Goal: Navigation & Orientation: Understand site structure

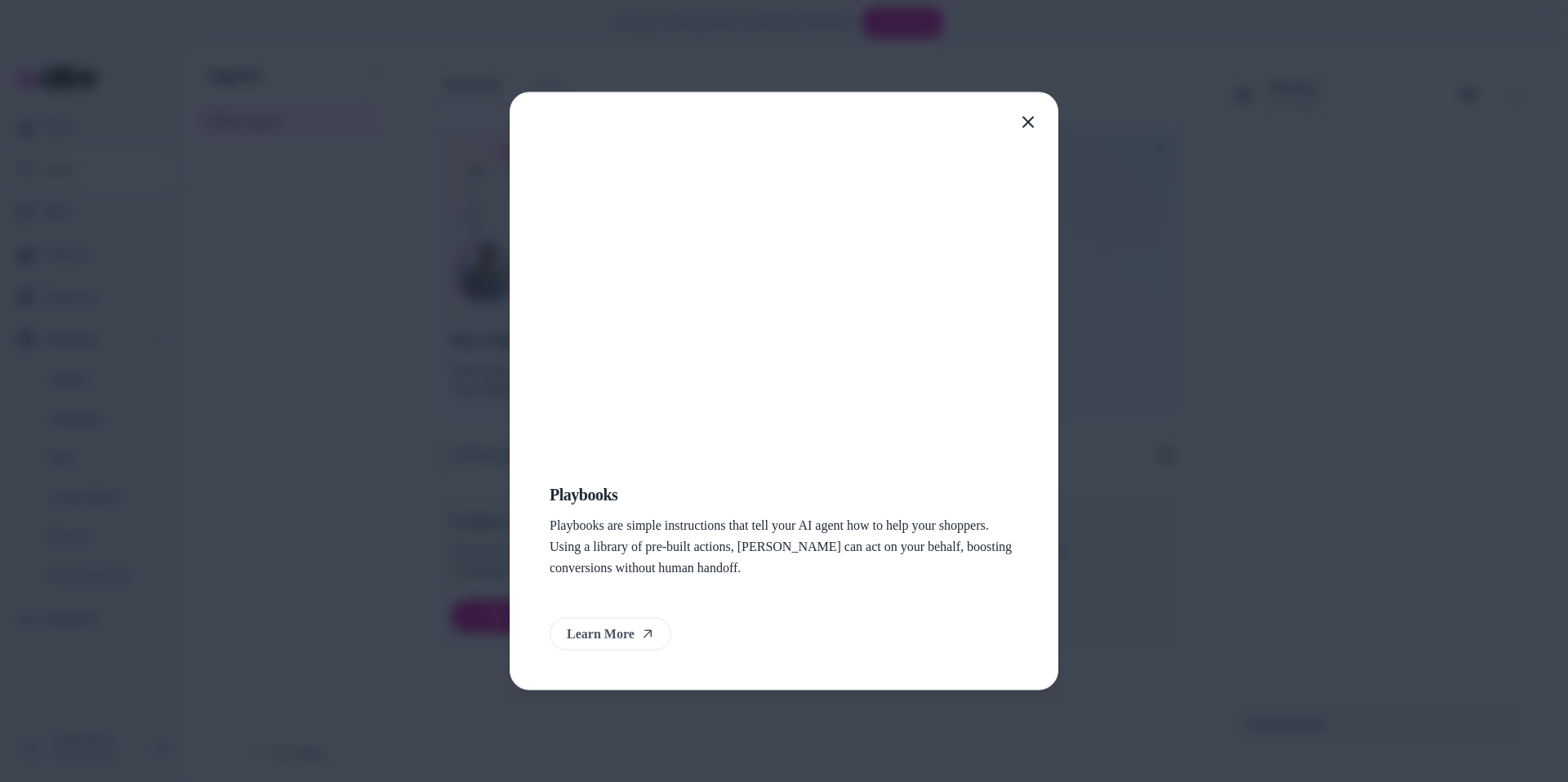
click at [1024, 119] on icon "button" at bounding box center [1028, 123] width 13 height 13
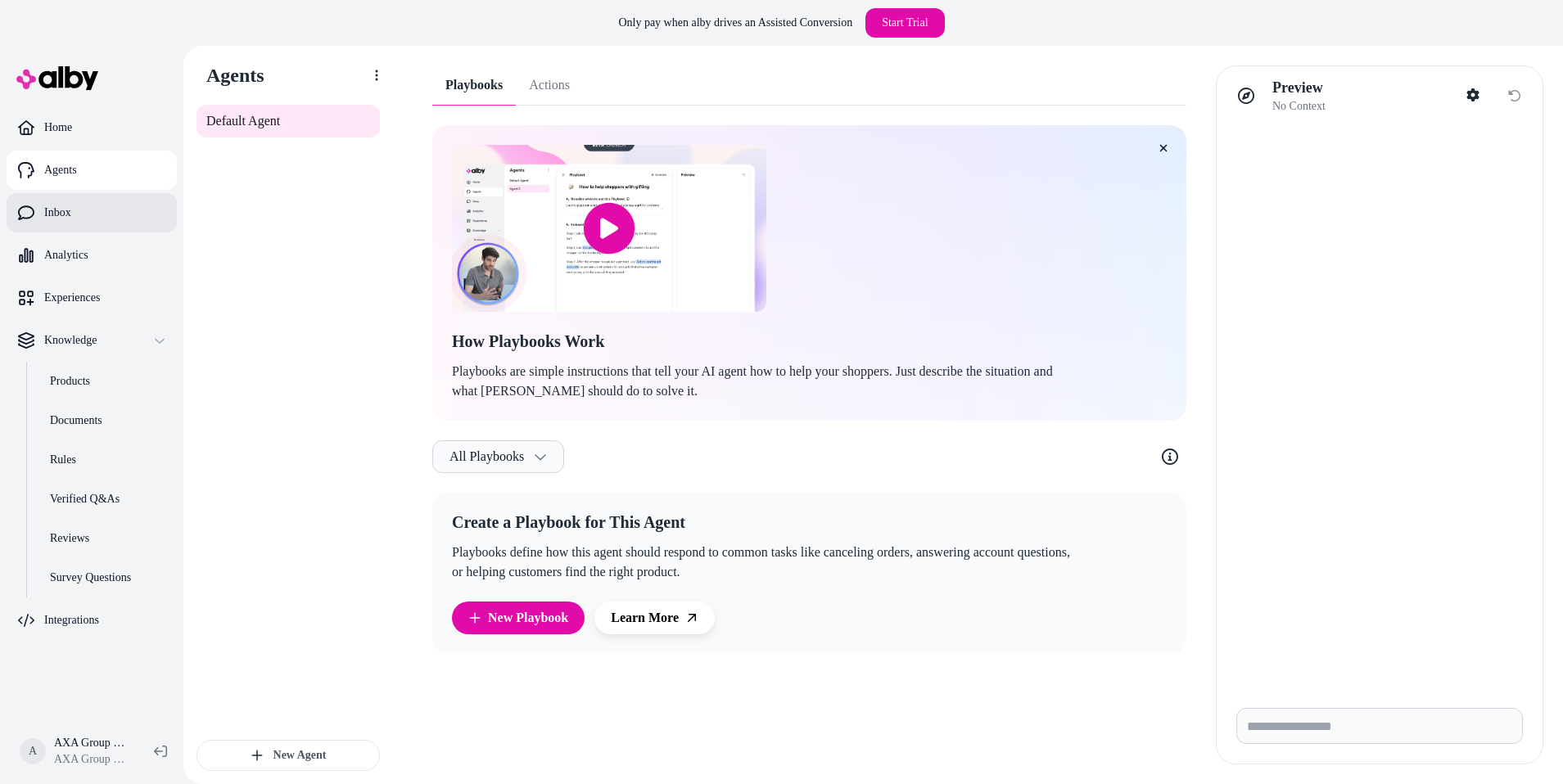
click at [139, 202] on link "Inbox" at bounding box center [92, 213] width 170 height 40
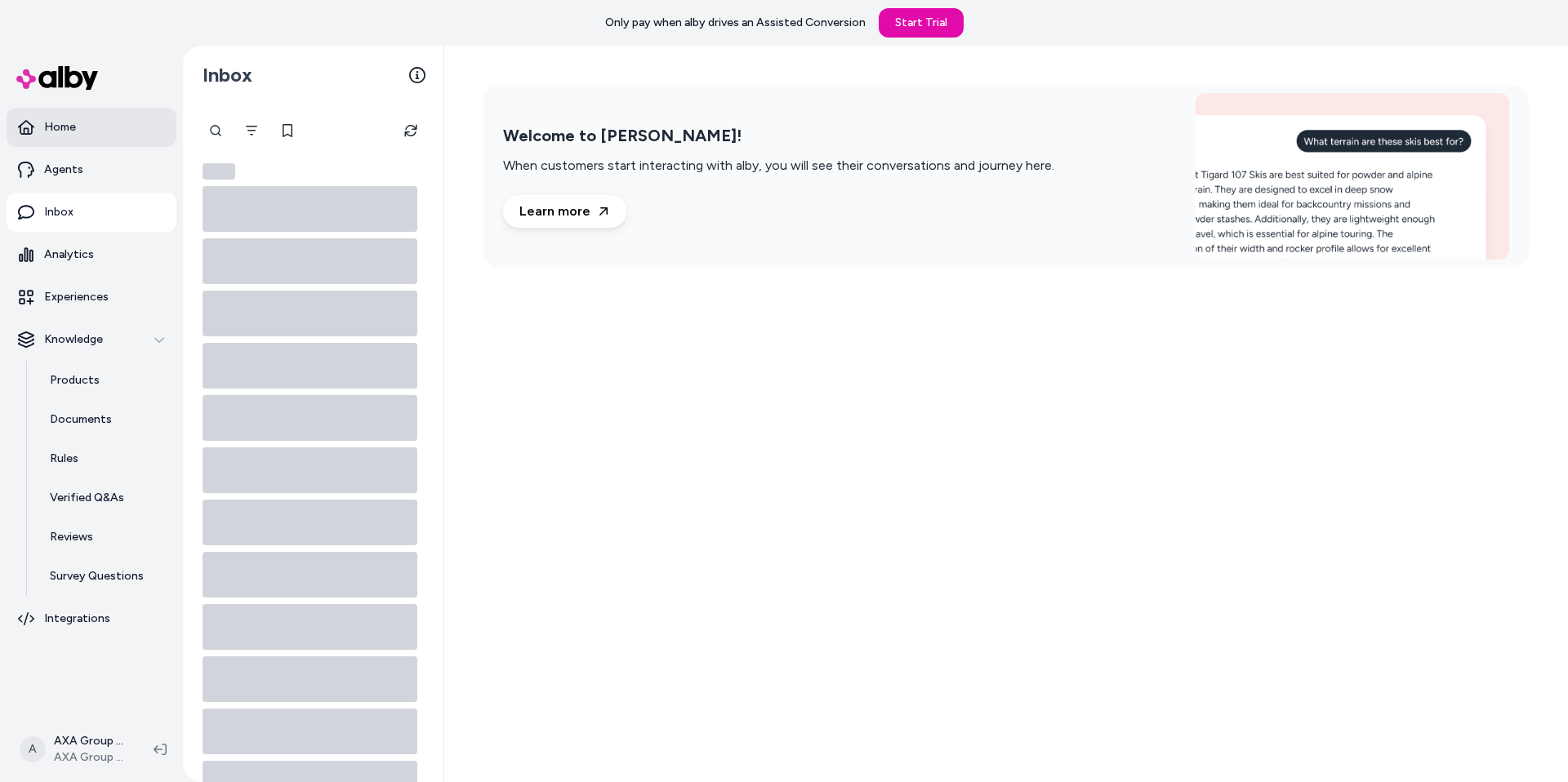
click at [99, 133] on link "Home" at bounding box center [91, 127] width 170 height 39
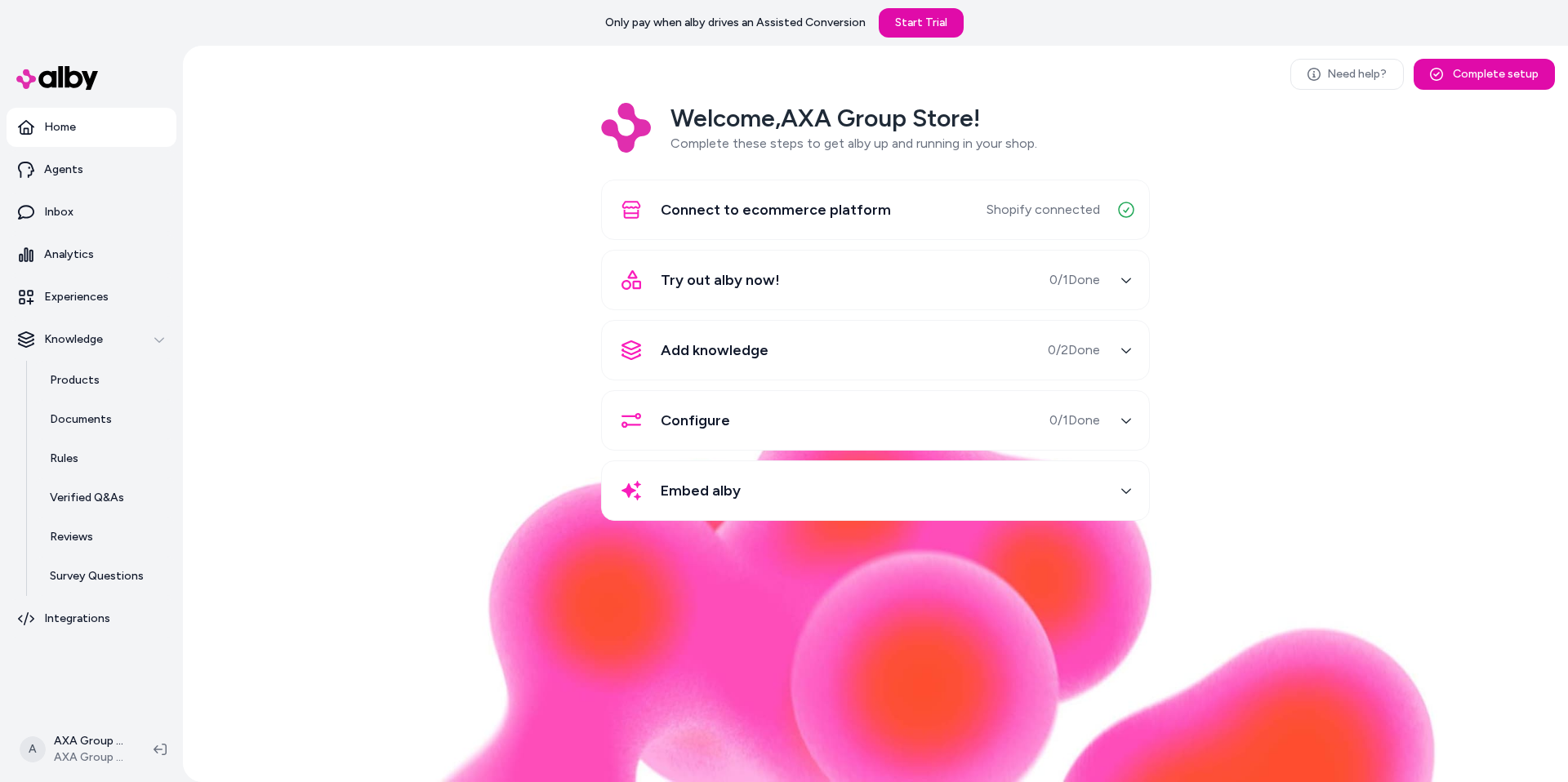
click at [787, 487] on div "Embed alby" at bounding box center [856, 490] width 489 height 39
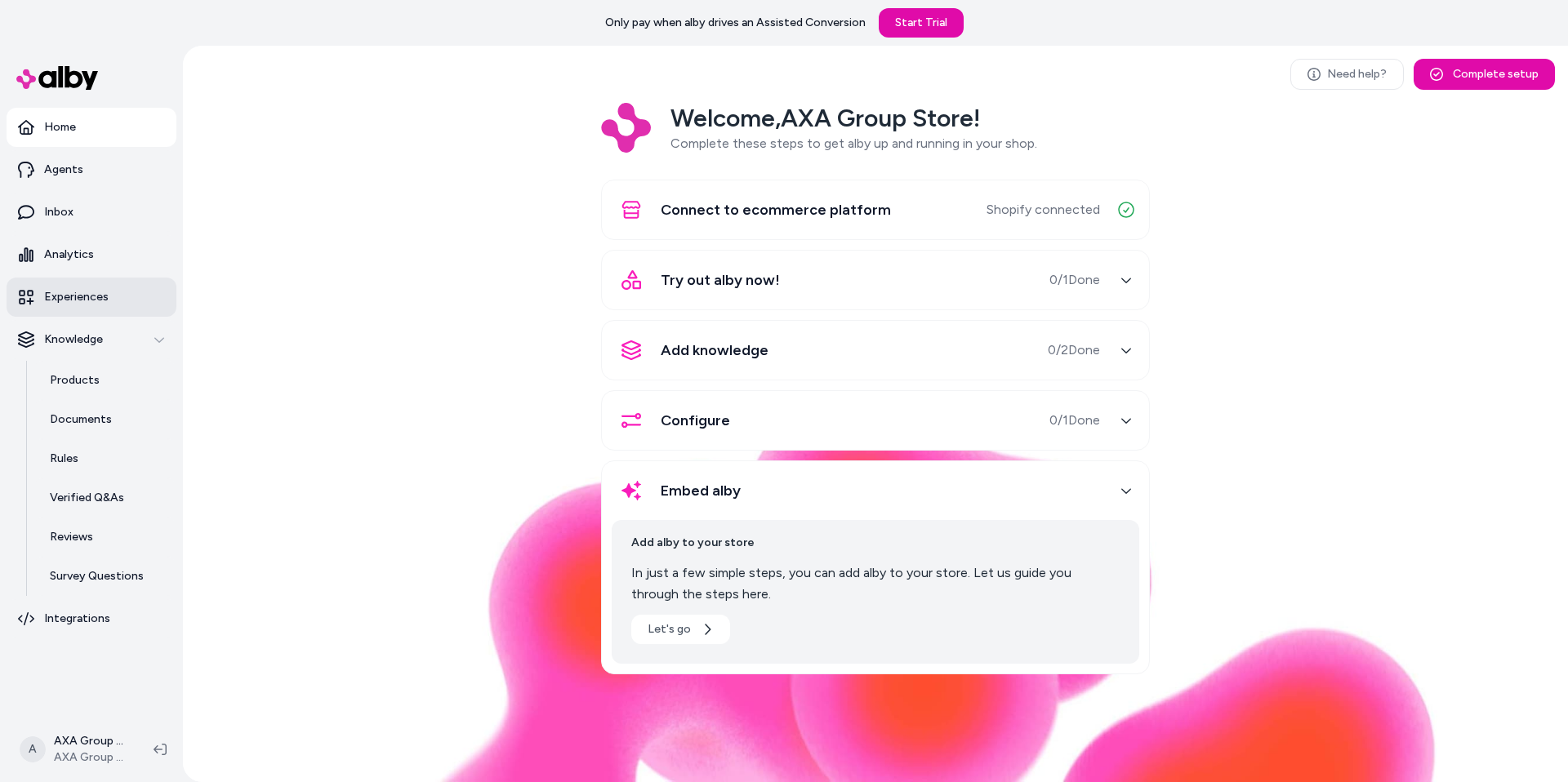
click at [96, 299] on p "Experiences" at bounding box center [76, 296] width 65 height 16
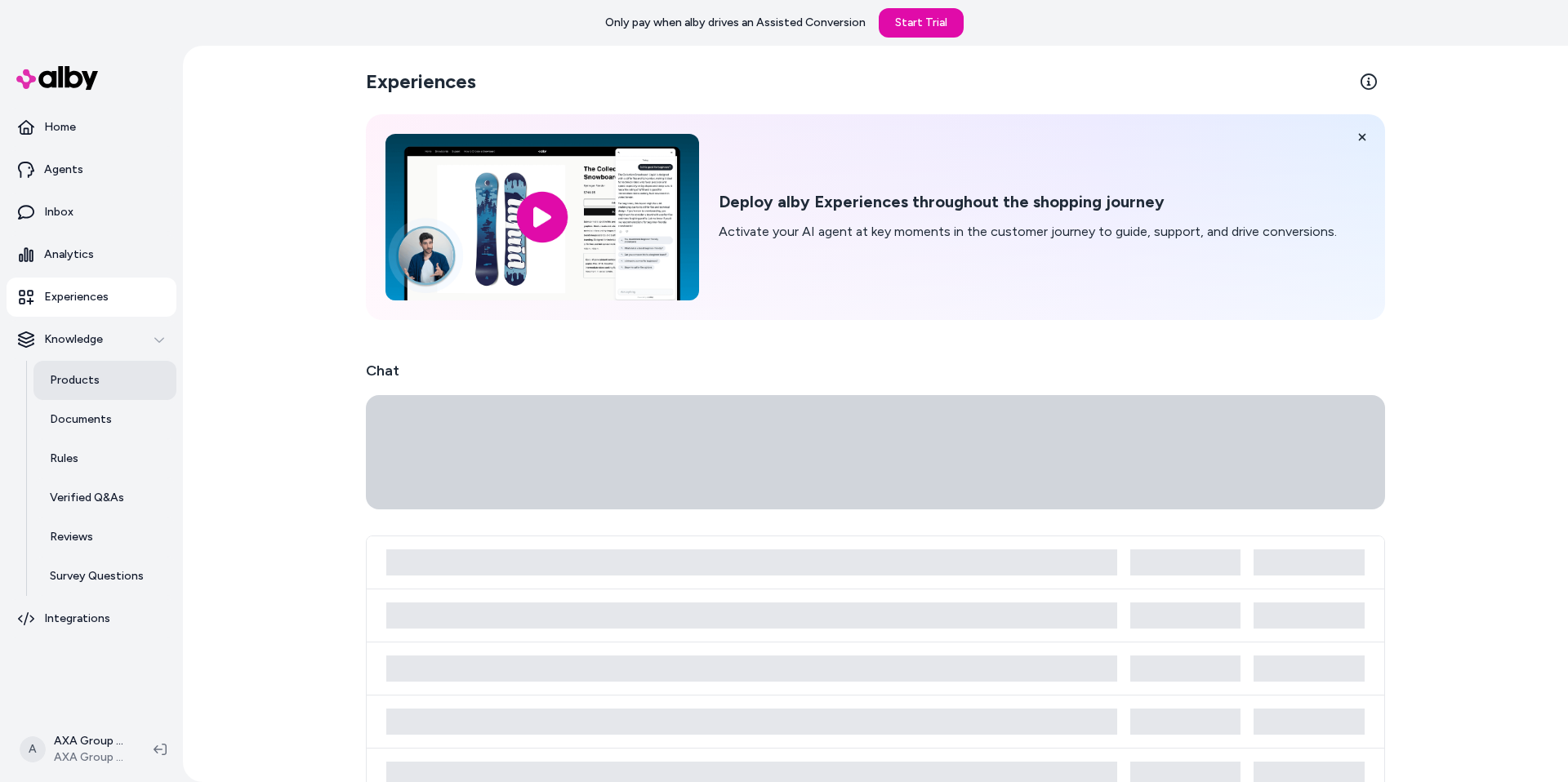
click at [102, 381] on link "Products" at bounding box center [105, 380] width 143 height 39
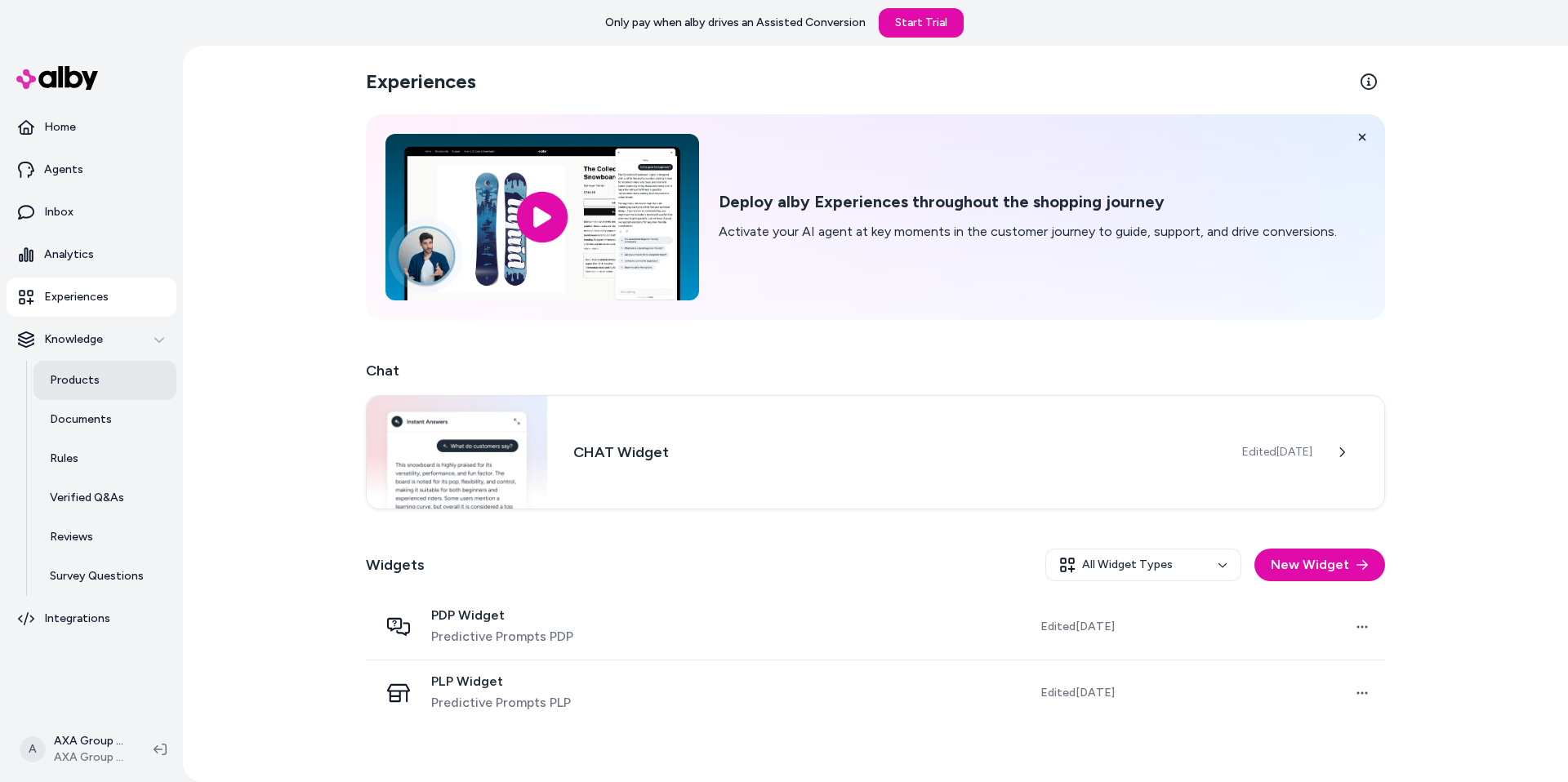
click at [102, 381] on link "Products" at bounding box center [105, 380] width 143 height 39
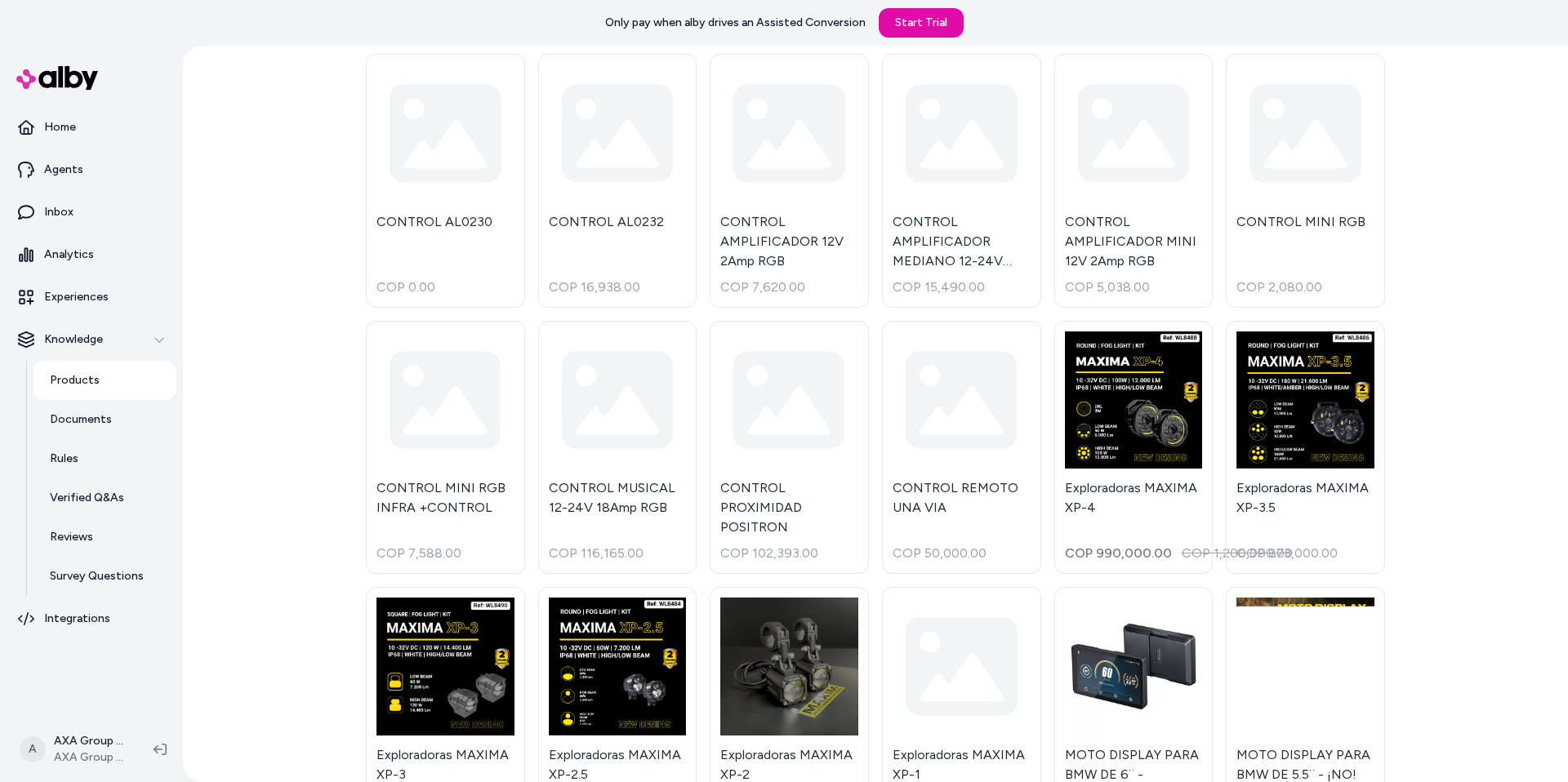
scroll to position [180, 0]
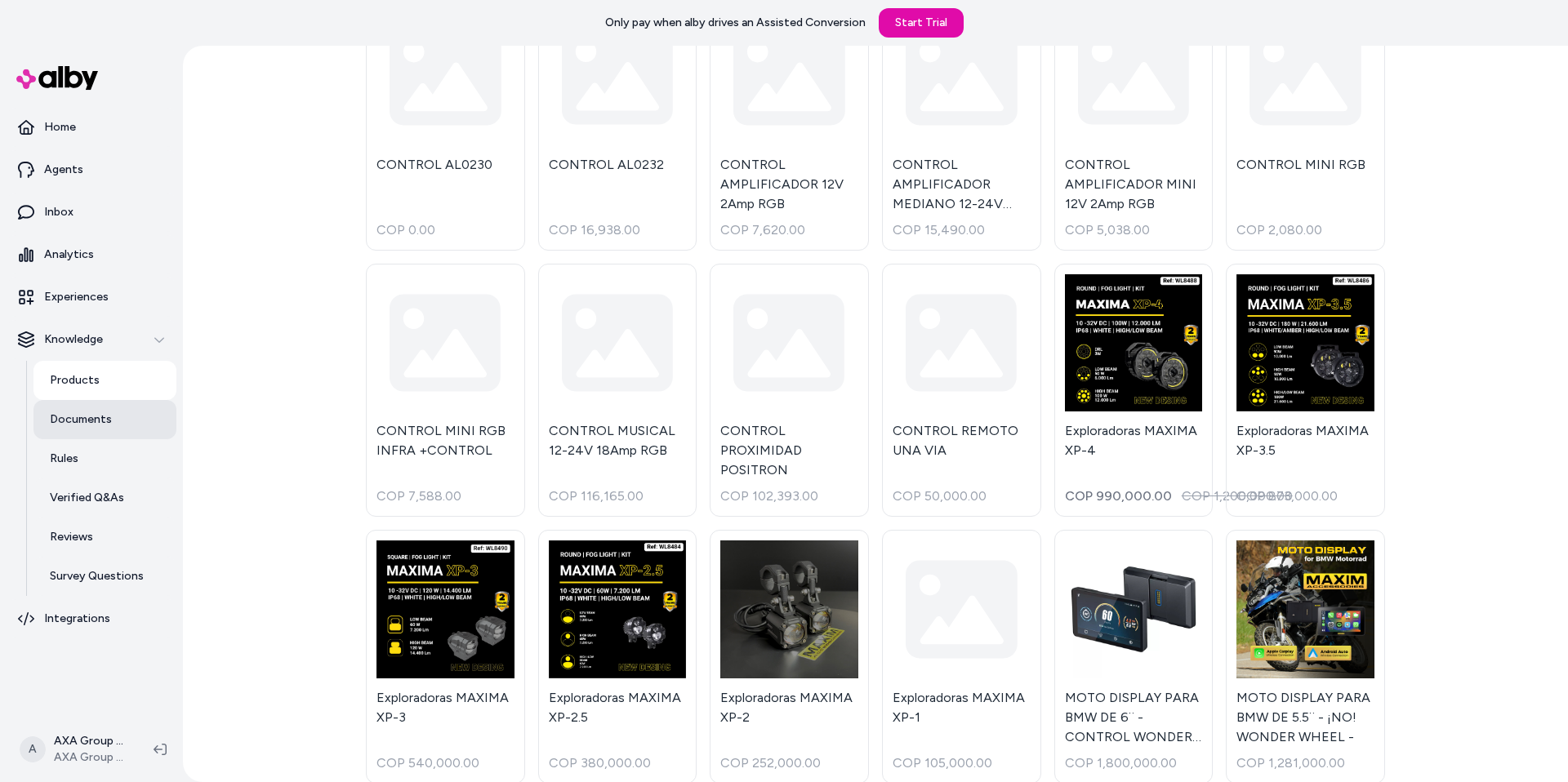
click at [116, 428] on link "Documents" at bounding box center [105, 420] width 143 height 39
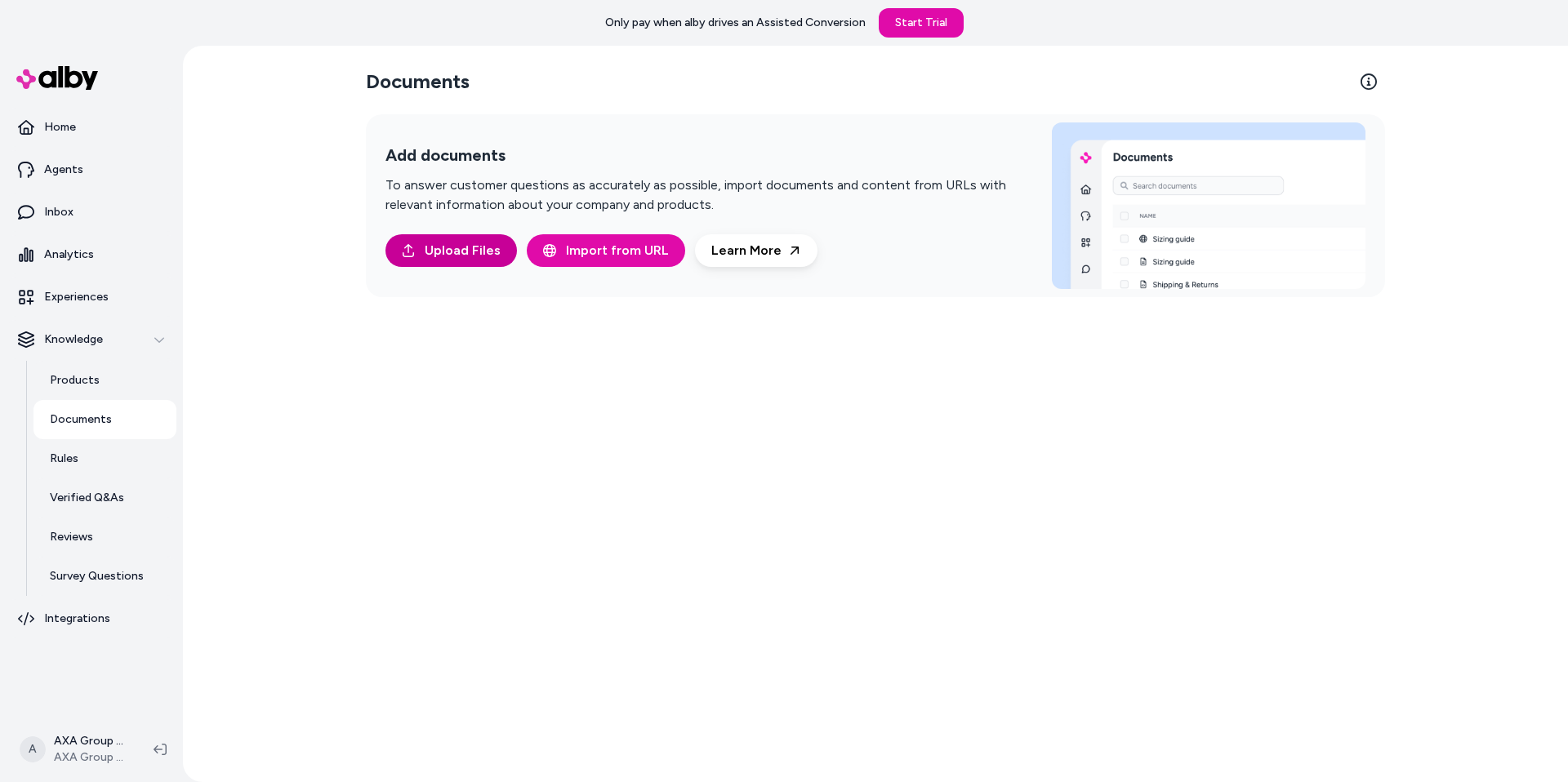
click at [460, 248] on span "Upload Files" at bounding box center [463, 250] width 76 height 19
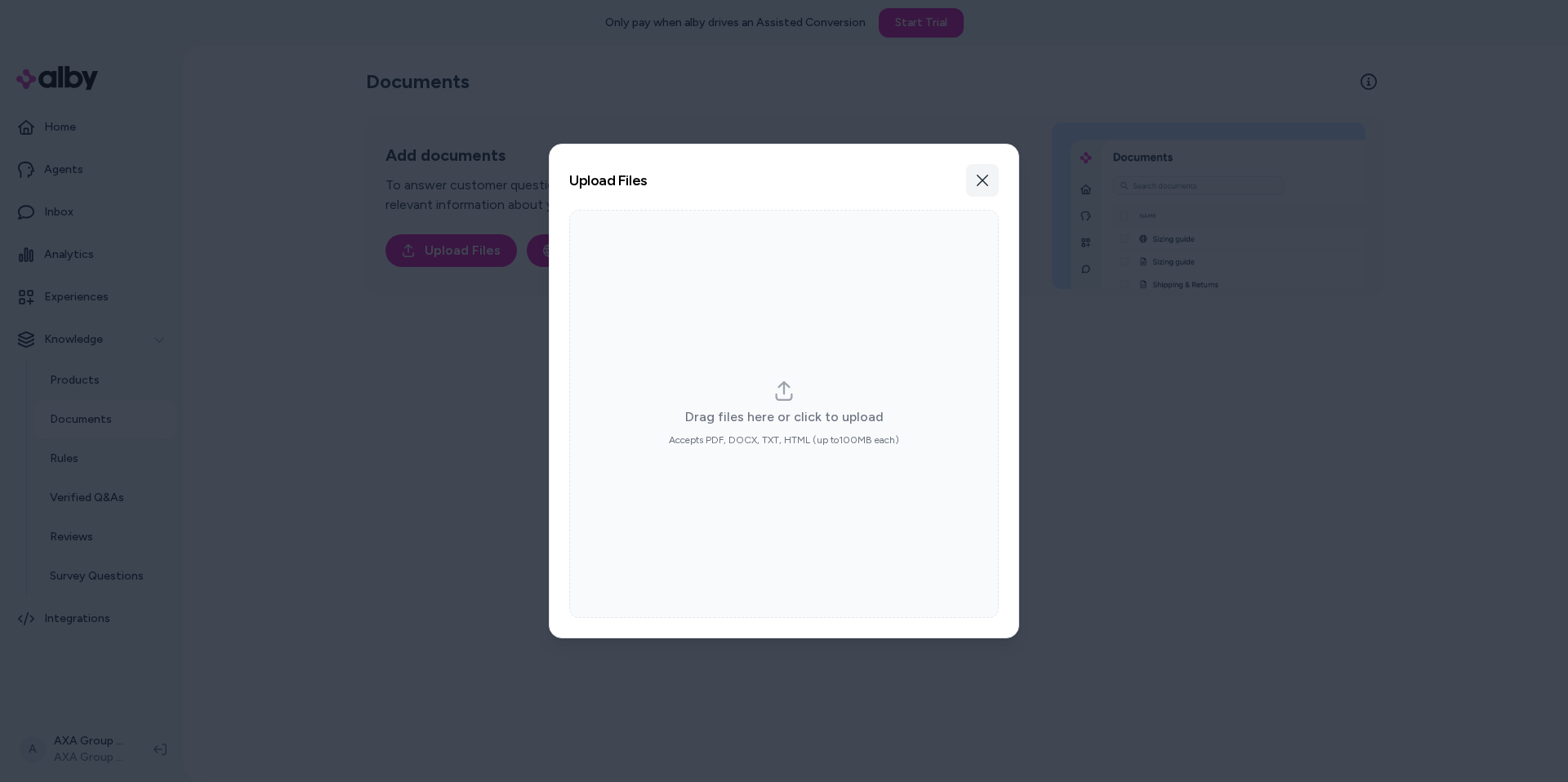
click at [984, 182] on icon "button" at bounding box center [982, 180] width 12 height 12
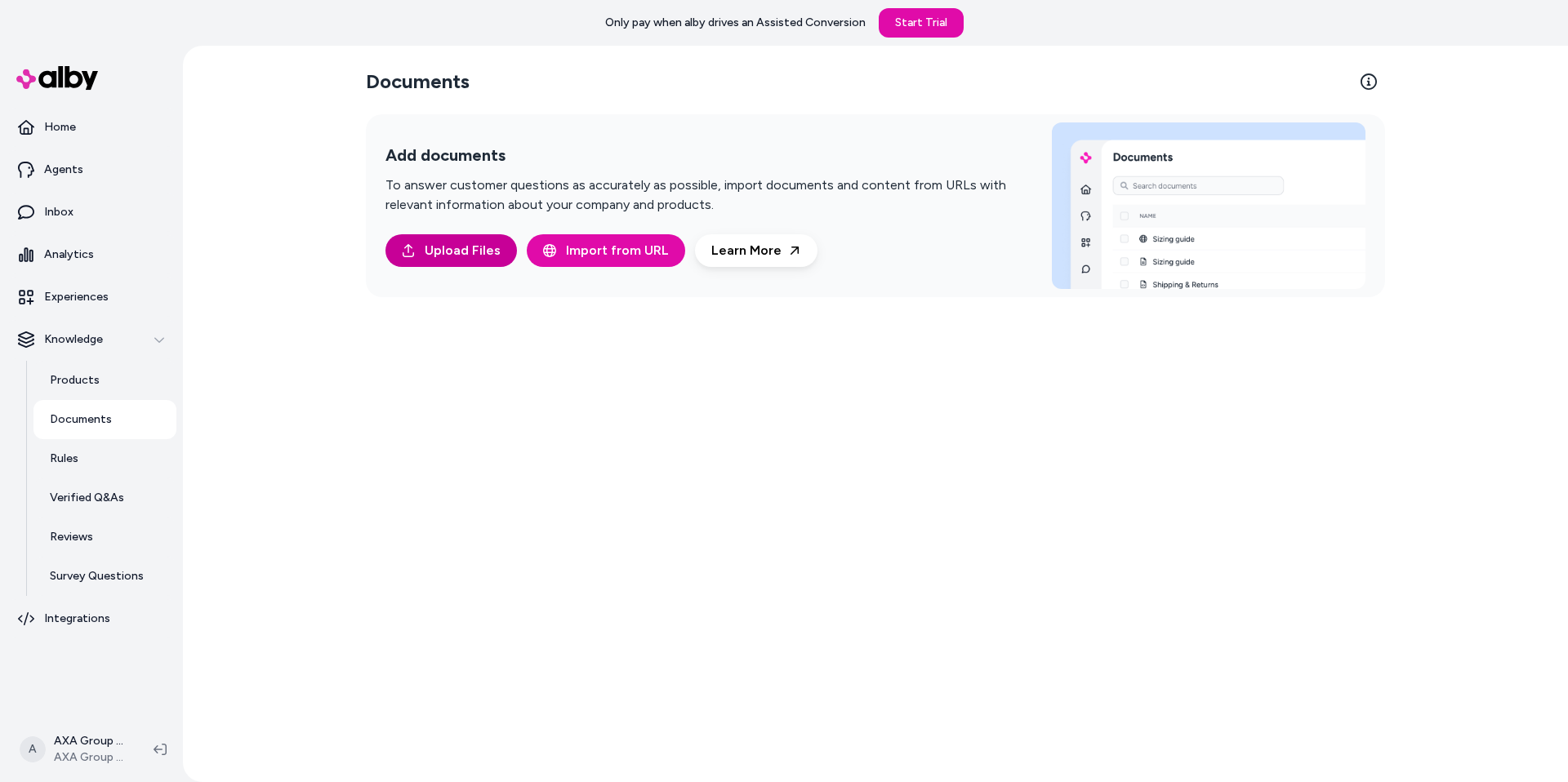
click at [433, 251] on span "Upload Files" at bounding box center [463, 250] width 76 height 19
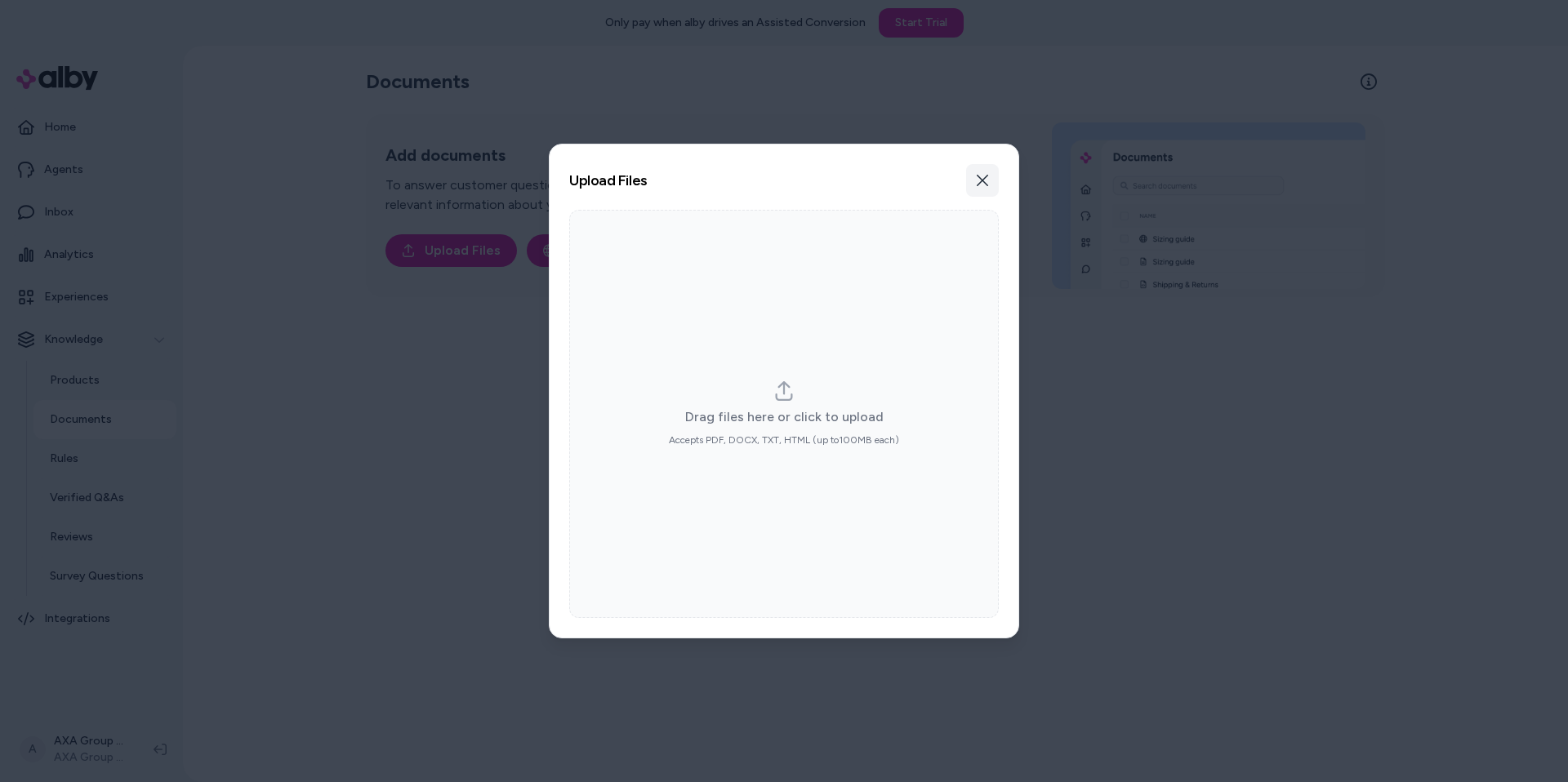
click at [989, 182] on button "Close" at bounding box center [982, 180] width 33 height 33
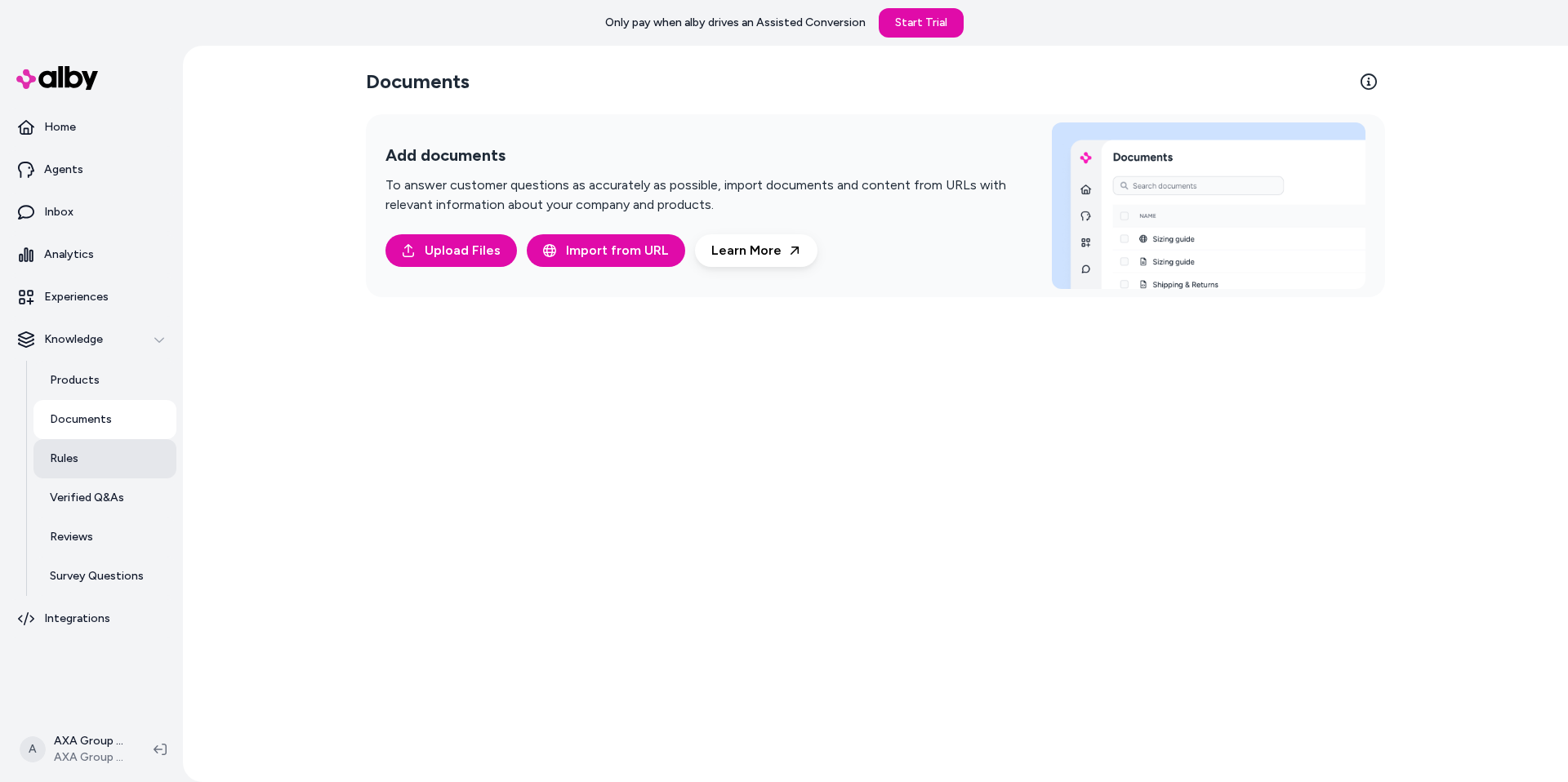
click at [125, 454] on link "Rules" at bounding box center [105, 458] width 143 height 39
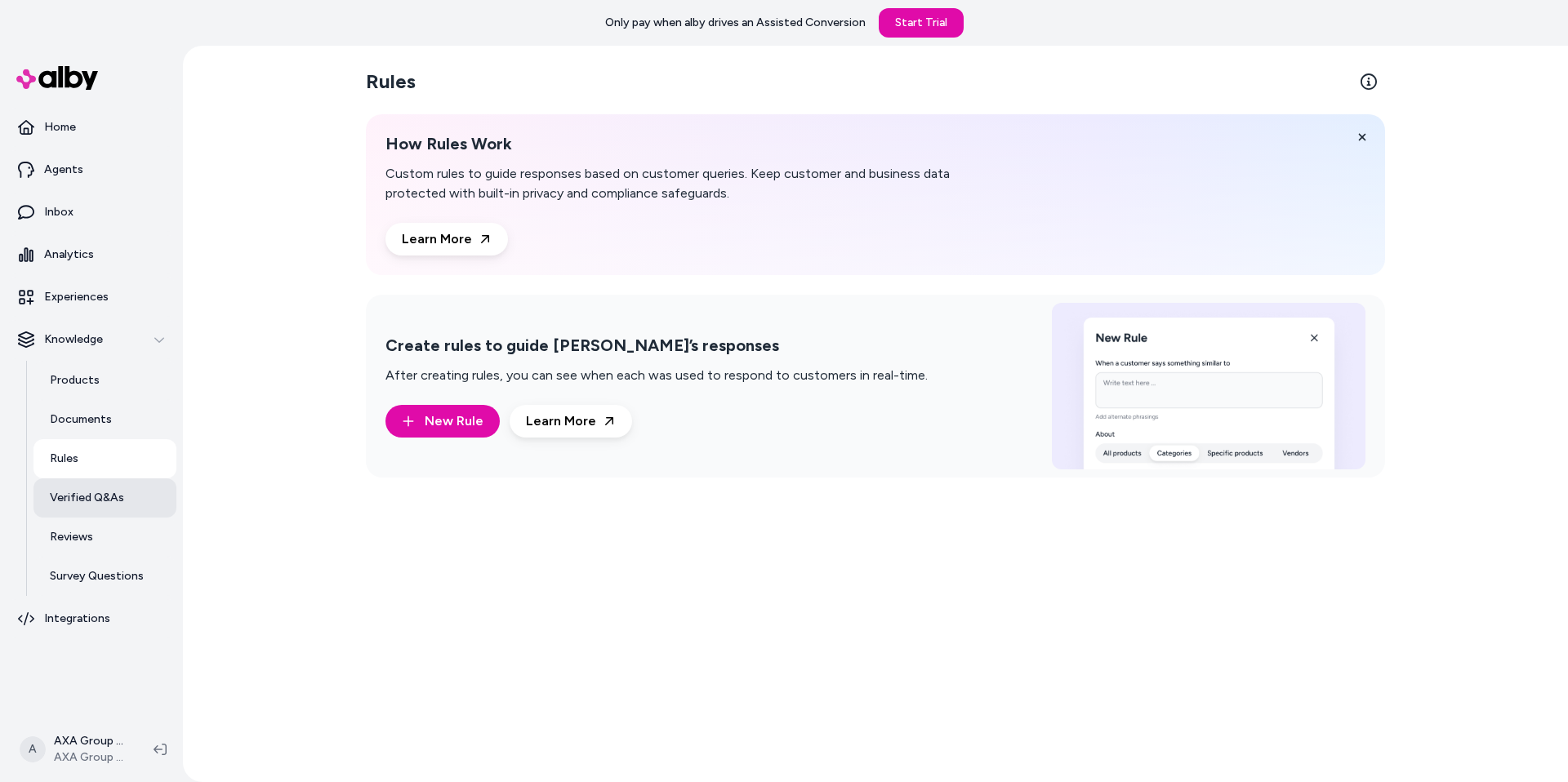
click at [102, 490] on p "Verified Q&As" at bounding box center [86, 498] width 75 height 16
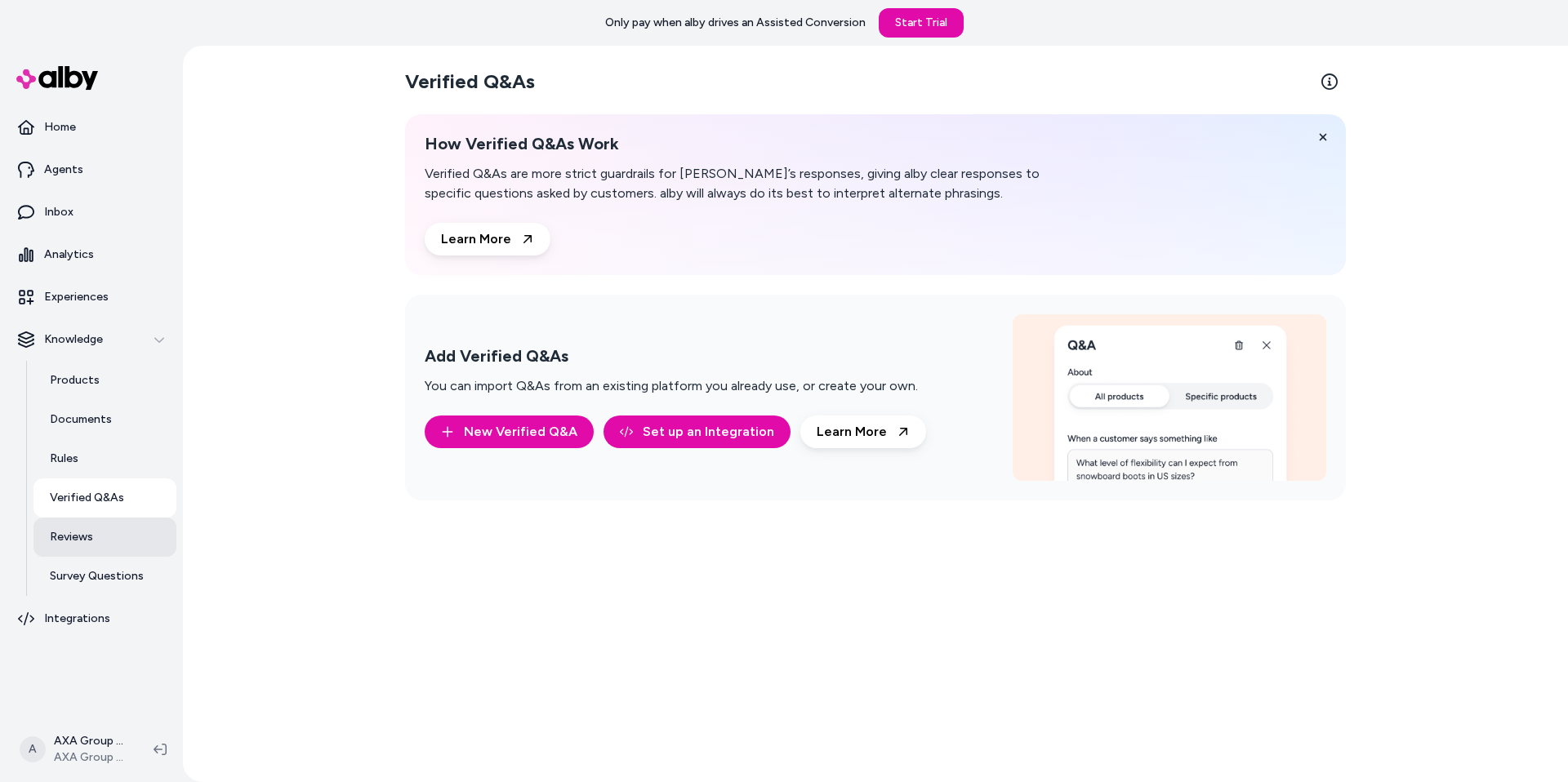
click at [102, 529] on link "Reviews" at bounding box center [105, 537] width 143 height 39
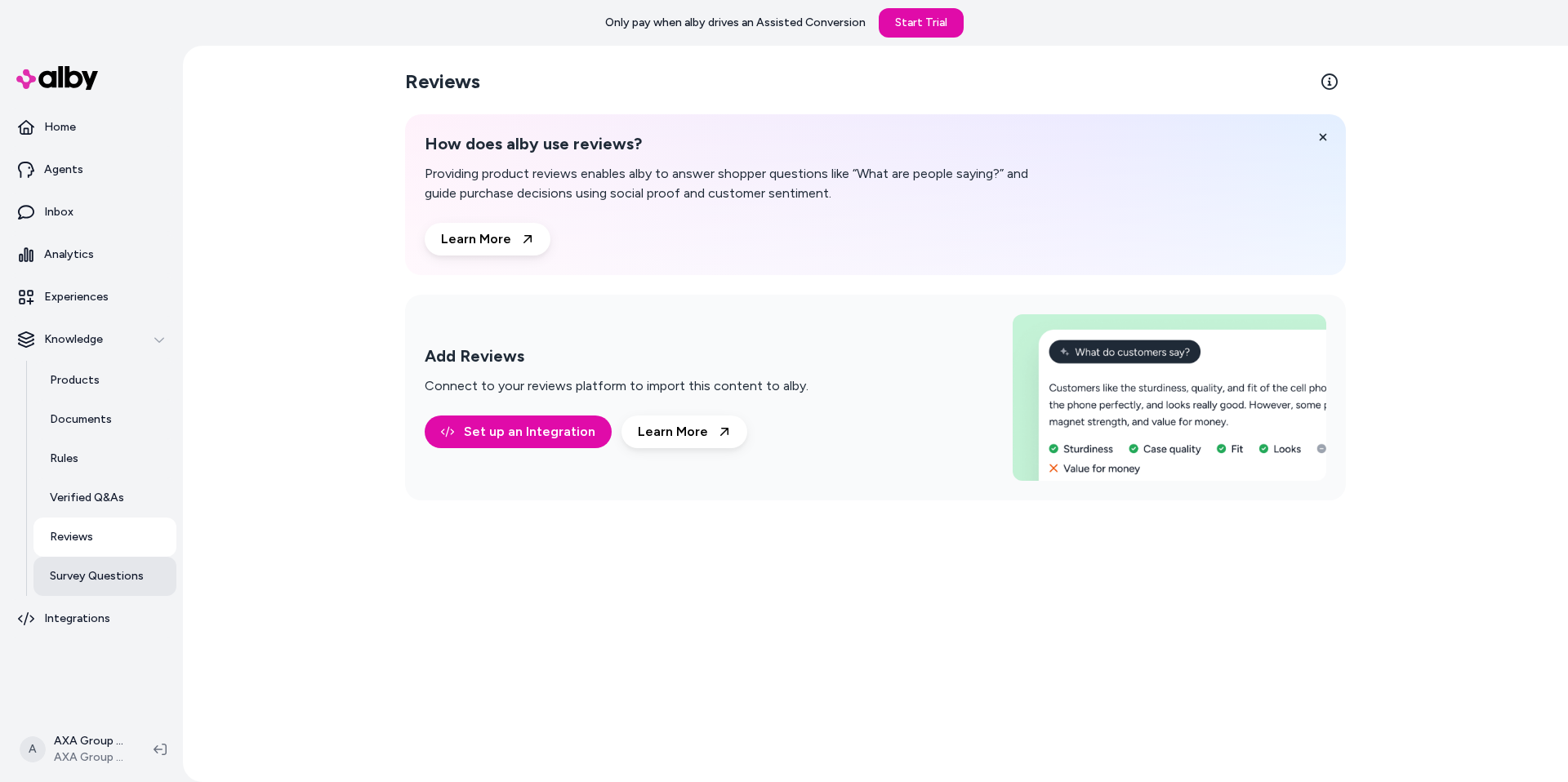
click at [107, 575] on p "Survey Questions" at bounding box center [97, 576] width 94 height 16
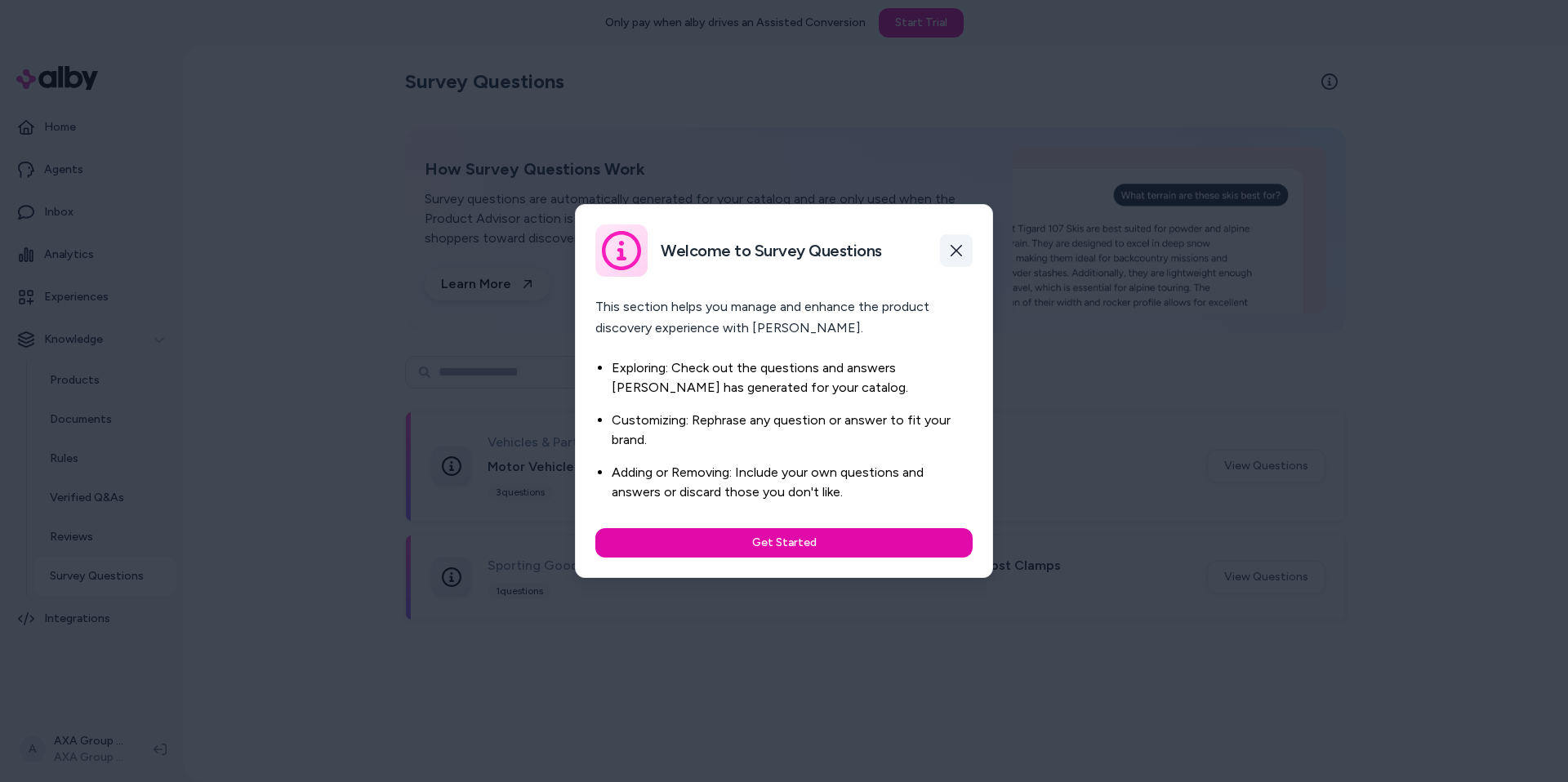
click at [950, 247] on icon "button" at bounding box center [956, 251] width 13 height 13
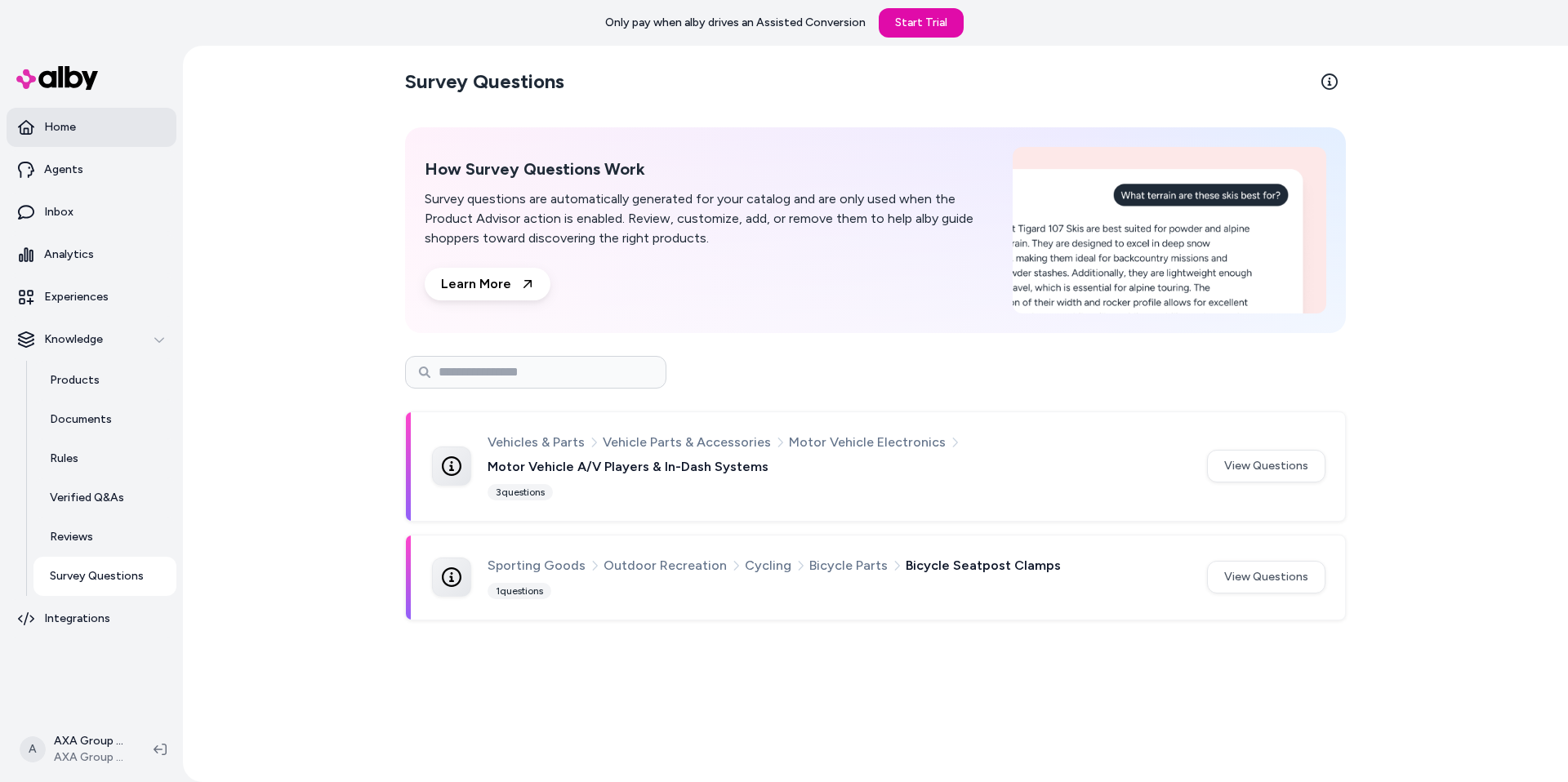
click at [92, 127] on link "Home" at bounding box center [91, 127] width 170 height 39
